Goal: Ask a question

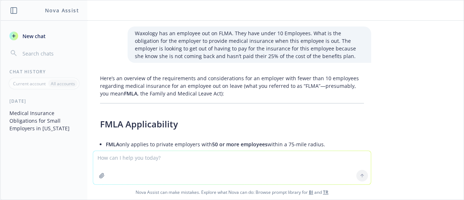
scroll to position [1571, 0]
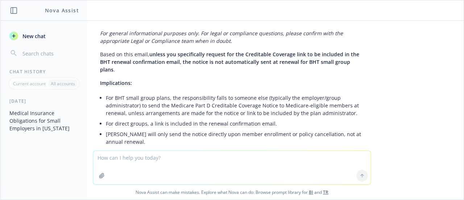
click at [101, 173] on icon "button" at bounding box center [102, 176] width 6 height 6
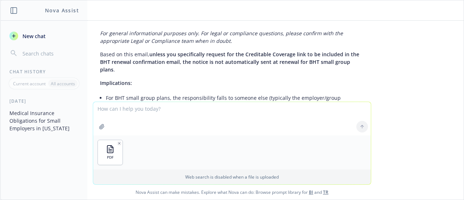
click at [124, 129] on textarea at bounding box center [232, 118] width 278 height 33
click at [124, 126] on textarea at bounding box center [232, 118] width 278 height 33
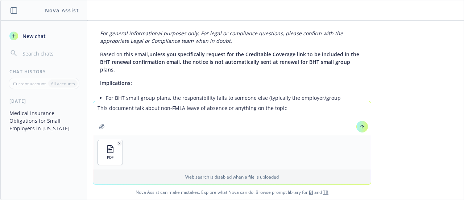
type textarea "This document talk about non-FMLA leave of absence or anything on the topic?"
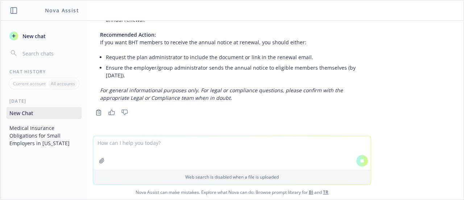
scroll to position [1683, 0]
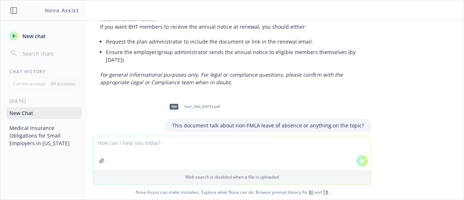
click at [238, 119] on div "This document talk about non-FMLA leave of absence or anything on the topic?" at bounding box center [268, 125] width 206 height 13
click at [238, 121] on p "This document talk about non-FMLA leave of absence or anything on the topic?" at bounding box center [268, 125] width 192 height 8
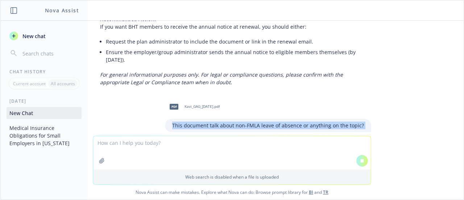
click at [238, 121] on p "This document talk about non-FMLA leave of absence or anything on the topic?" at bounding box center [268, 125] width 192 height 8
copy p "This document talk about non-FMLA leave of absence or anything on the topic?"
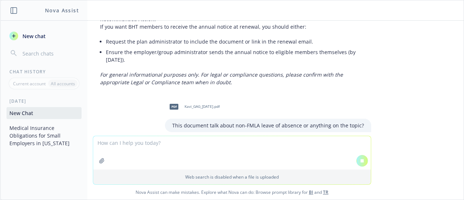
click at [144, 144] on textarea at bounding box center [232, 152] width 278 height 33
click at [324, 121] on p "This document talk about non-FMLA leave of absence or anything on the topic?" at bounding box center [268, 125] width 192 height 8
drag, startPoint x: 343, startPoint y: 92, endPoint x: 358, endPoint y: 94, distance: 15.4
click at [358, 121] on p "This document talk about non-FMLA leave of absence or anything on the topic?" at bounding box center [268, 125] width 192 height 8
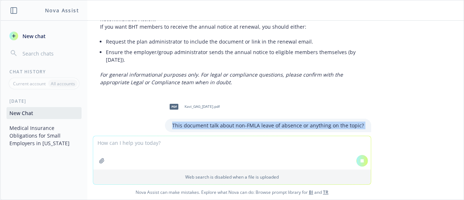
click at [358, 121] on p "This document talk about non-FMLA leave of absence or anything on the topic?" at bounding box center [268, 125] width 192 height 8
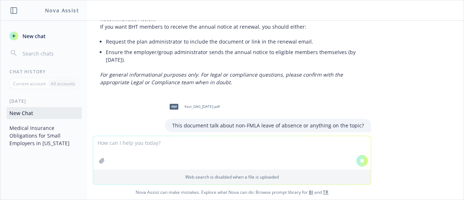
click at [127, 145] on textarea at bounding box center [232, 152] width 278 height 33
type textarea "D"
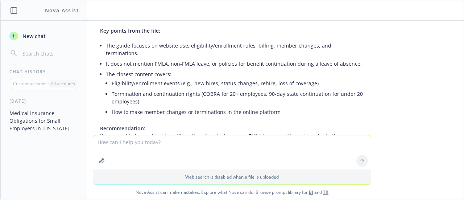
scroll to position [1856, 0]
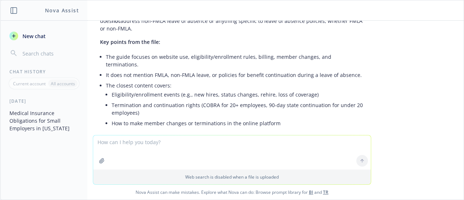
click at [215, 146] on textarea at bounding box center [232, 152] width 278 height 34
type textarea "Is there any leave of absence provision in the document?"
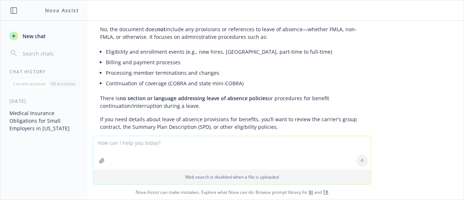
scroll to position [2031, 0]
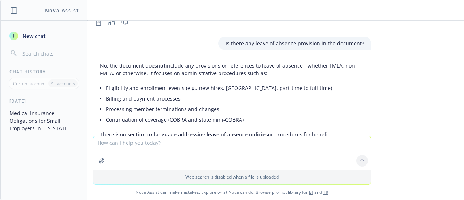
click at [231, 144] on textarea at bounding box center [232, 152] width 278 height 33
click at [202, 141] on textarea "What is the non-FMLA leave of absence," at bounding box center [232, 152] width 278 height 34
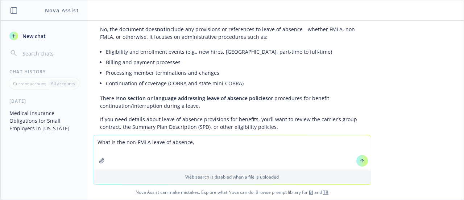
scroll to position [2068, 0]
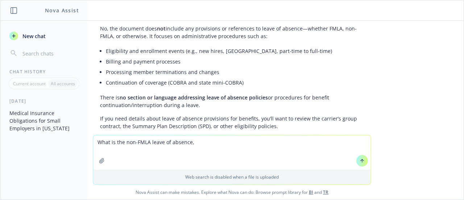
click at [209, 142] on textarea "What is the non-FMLA leave of absence," at bounding box center [232, 152] width 278 height 34
click at [187, 143] on textarea "What is the non-FMLA leave of absence," at bounding box center [232, 152] width 278 height 34
type textarea "What is the non-FMLA leave of absence for WA state?"
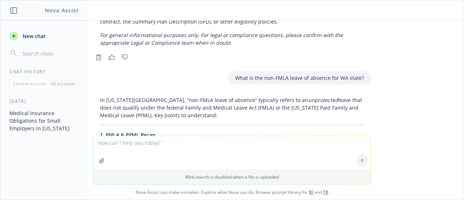
scroll to position [2214, 0]
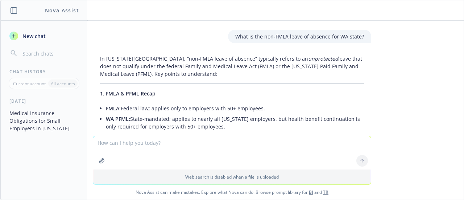
click at [223, 147] on textarea at bounding box center [232, 152] width 278 height 33
type textarea "What is unprotected leave in WA state?"
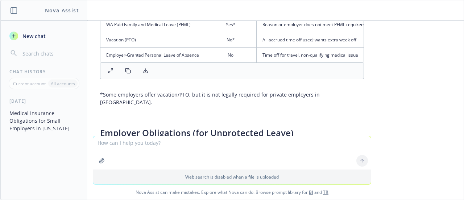
scroll to position [3136, 0]
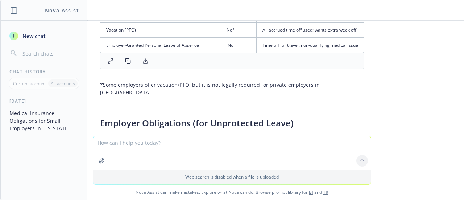
click at [189, 140] on textarea at bounding box center [232, 152] width 278 height 33
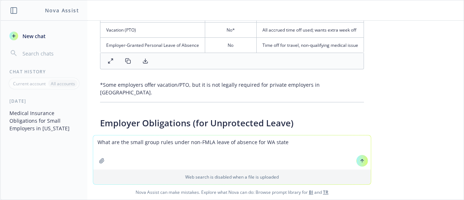
type textarea "What are the small group rules under non-FMLA leave of absence for WA state?"
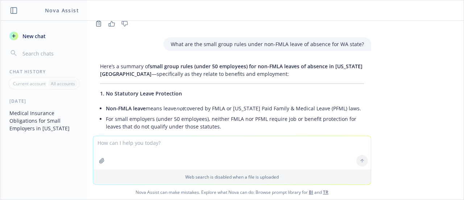
scroll to position [3411, 0]
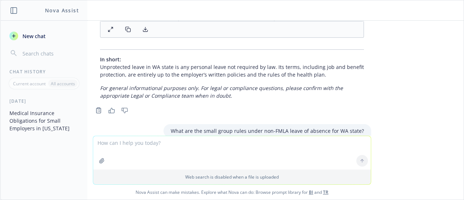
click at [241, 145] on textarea at bounding box center [232, 152] width 278 height 33
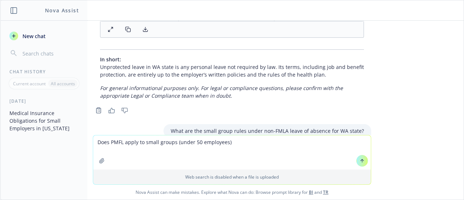
type textarea "Does PMFL apply to small groups (under 50 employees)?"
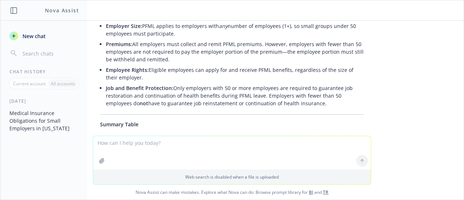
scroll to position [4230, 0]
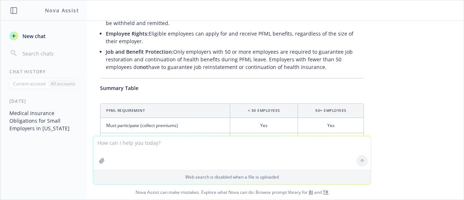
click at [245, 140] on textarea at bounding box center [232, 152] width 278 height 33
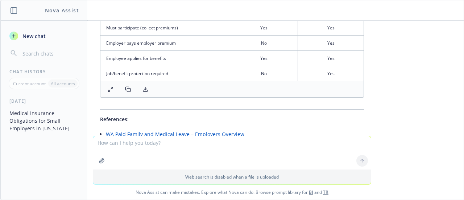
scroll to position [4339, 0]
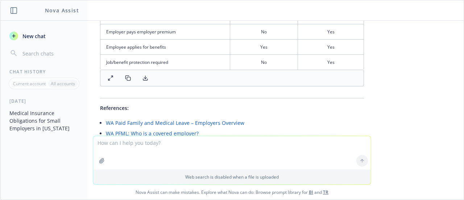
click at [199, 142] on textarea at bounding box center [232, 152] width 278 height 33
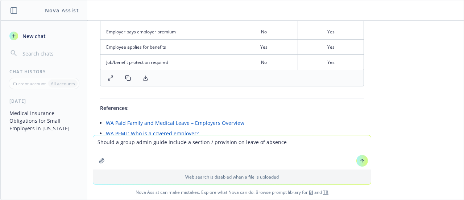
type textarea "Should a group admin guide include a section / provision on leave of absence?"
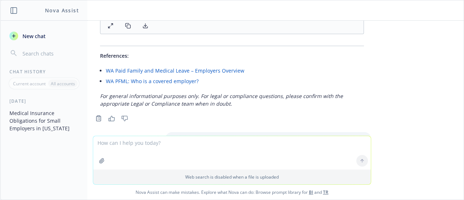
scroll to position [4467, 0]
